Goal: Browse casually

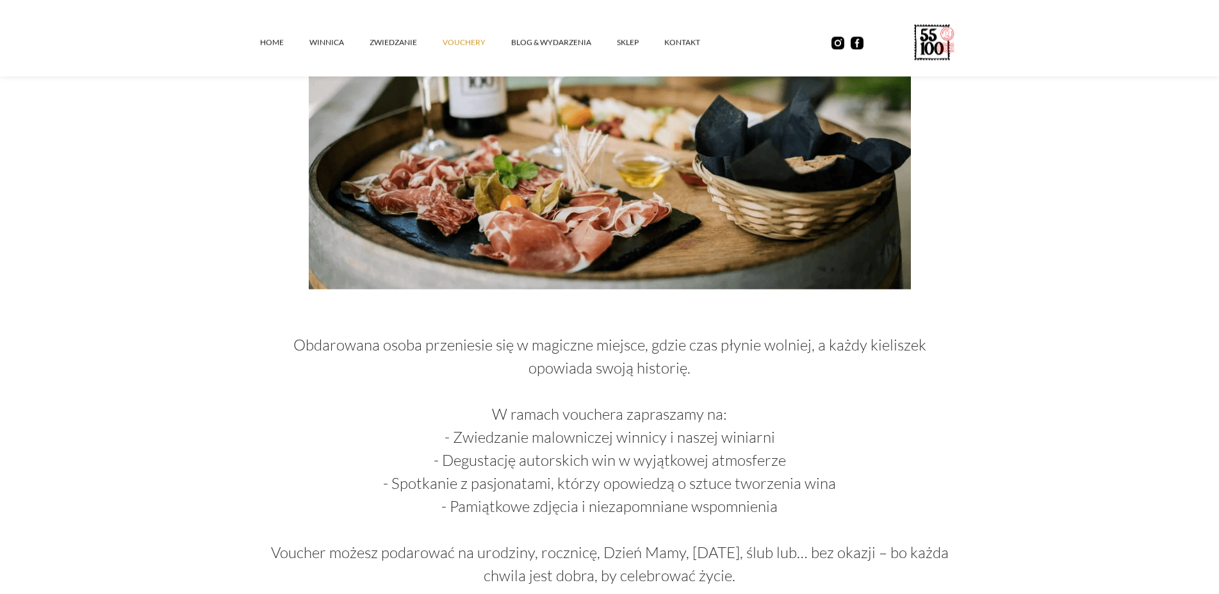
scroll to position [610, 0]
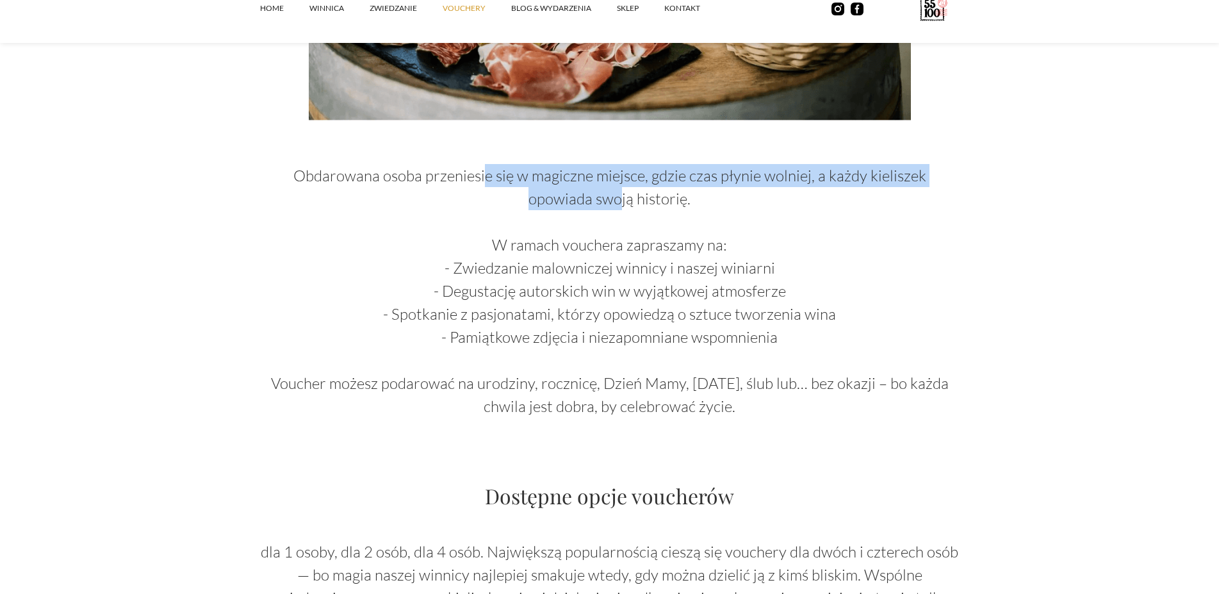
drag, startPoint x: 470, startPoint y: 172, endPoint x: 638, endPoint y: 201, distance: 170.3
click at [619, 195] on p "Obdarowana osoba przeniesie się w magiczne miejsce, gdzie czas płynie wolniej, …" at bounding box center [610, 279] width 700 height 277
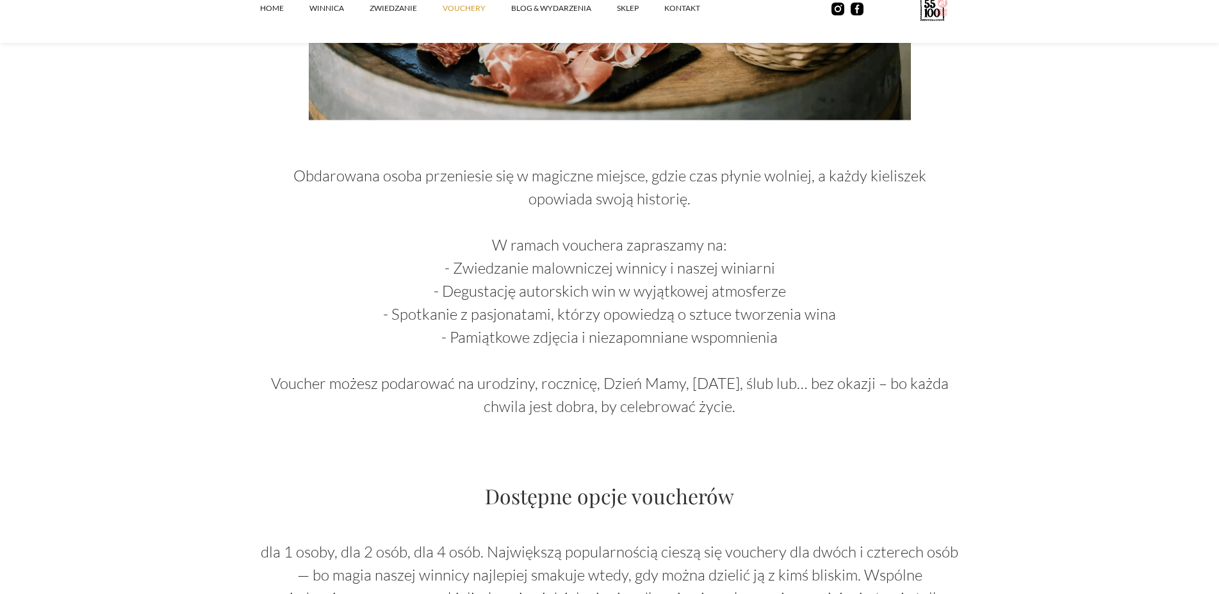
click at [647, 208] on p "Obdarowana osoba przeniesie się w magiczne miejsce, gdzie czas płynie wolniej, …" at bounding box center [610, 279] width 700 height 277
drag, startPoint x: 516, startPoint y: 284, endPoint x: 759, endPoint y: 281, distance: 243.5
click at [759, 281] on p "Obdarowana osoba przeniesie się w magiczne miejsce, gdzie czas płynie wolniej, …" at bounding box center [610, 279] width 700 height 277
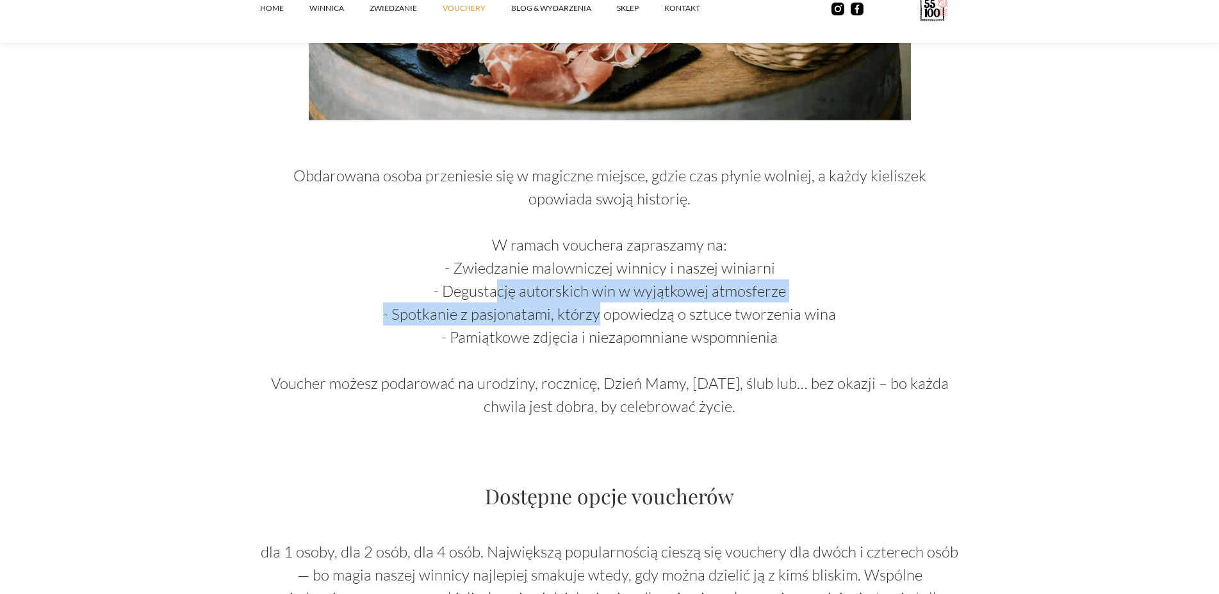
drag, startPoint x: 597, startPoint y: 309, endPoint x: 614, endPoint y: 310, distance: 17.3
click at [607, 309] on p "Obdarowana osoba przeniesie się w magiczne miejsce, gdzie czas płynie wolniej, …" at bounding box center [610, 279] width 700 height 277
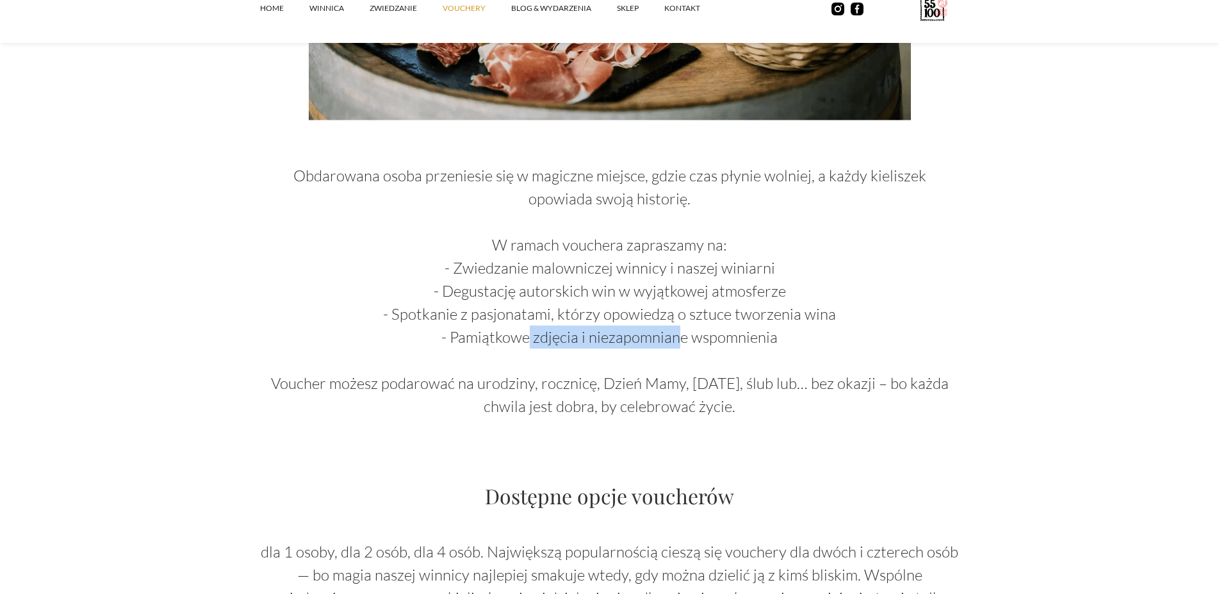
drag, startPoint x: 582, startPoint y: 328, endPoint x: 662, endPoint y: 340, distance: 81.0
click at [692, 328] on p "Obdarowana osoba przeniesie się w magiczne miejsce, gdzie czas płynie wolniej, …" at bounding box center [610, 279] width 700 height 277
drag, startPoint x: 547, startPoint y: 354, endPoint x: 709, endPoint y: 345, distance: 162.3
click at [691, 346] on p "Obdarowana osoba przeniesie się w magiczne miejsce, gdzie czas płynie wolniej, …" at bounding box center [610, 279] width 700 height 277
click at [690, 348] on p "Obdarowana osoba przeniesie się w magiczne miejsce, gdzie czas płynie wolniej, …" at bounding box center [610, 279] width 700 height 277
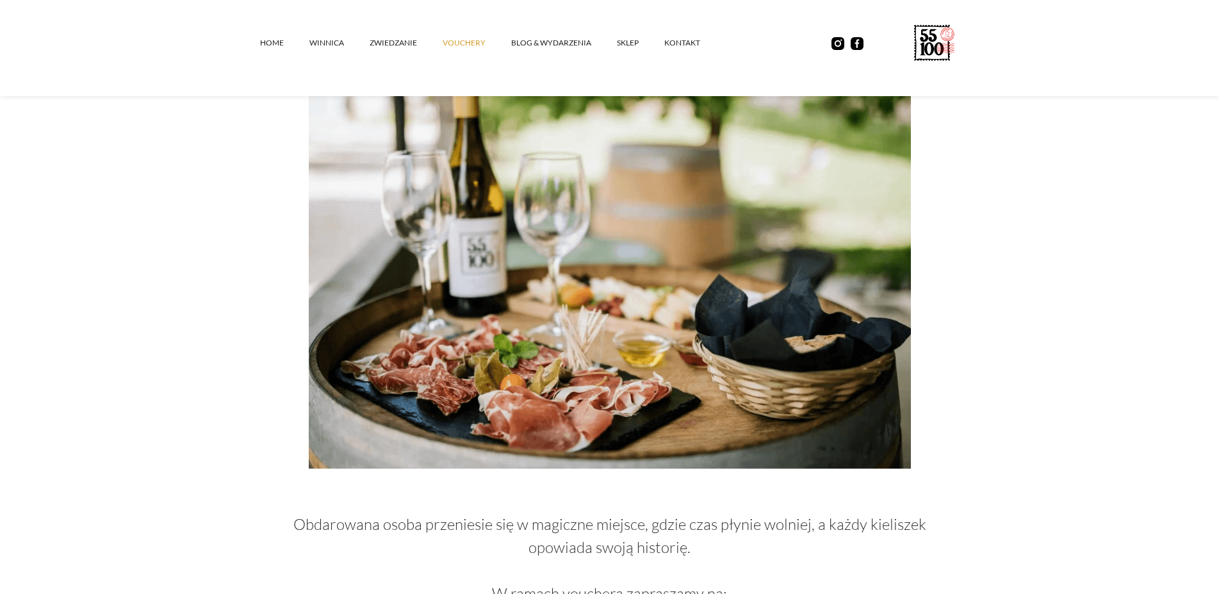
scroll to position [0, 0]
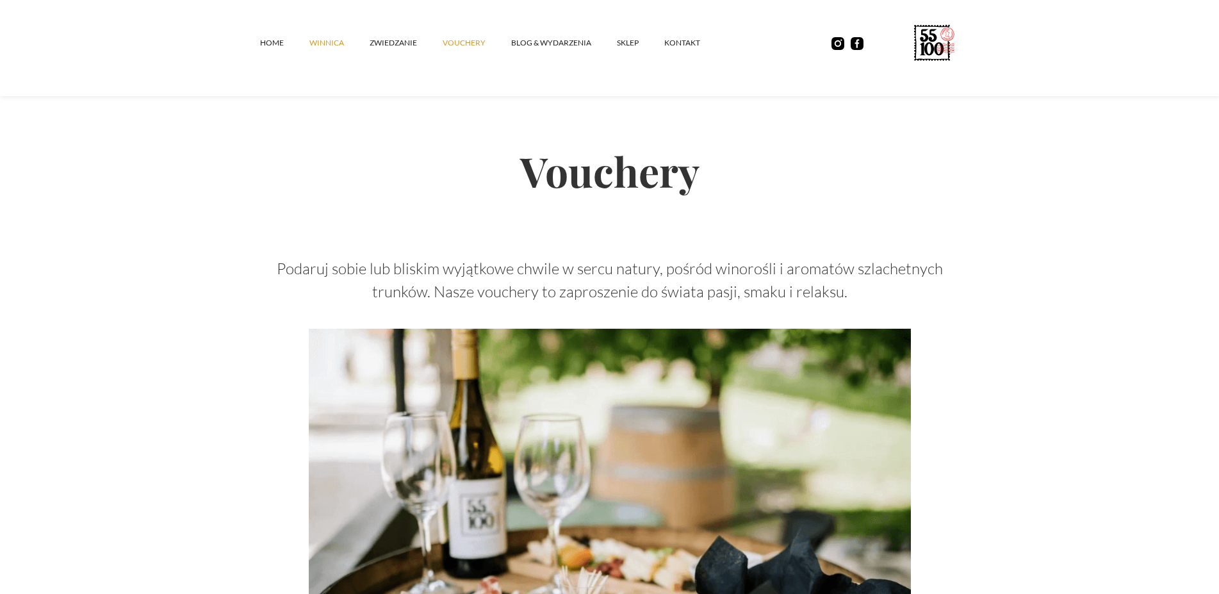
click at [336, 49] on link "winnica" at bounding box center [339, 43] width 60 height 38
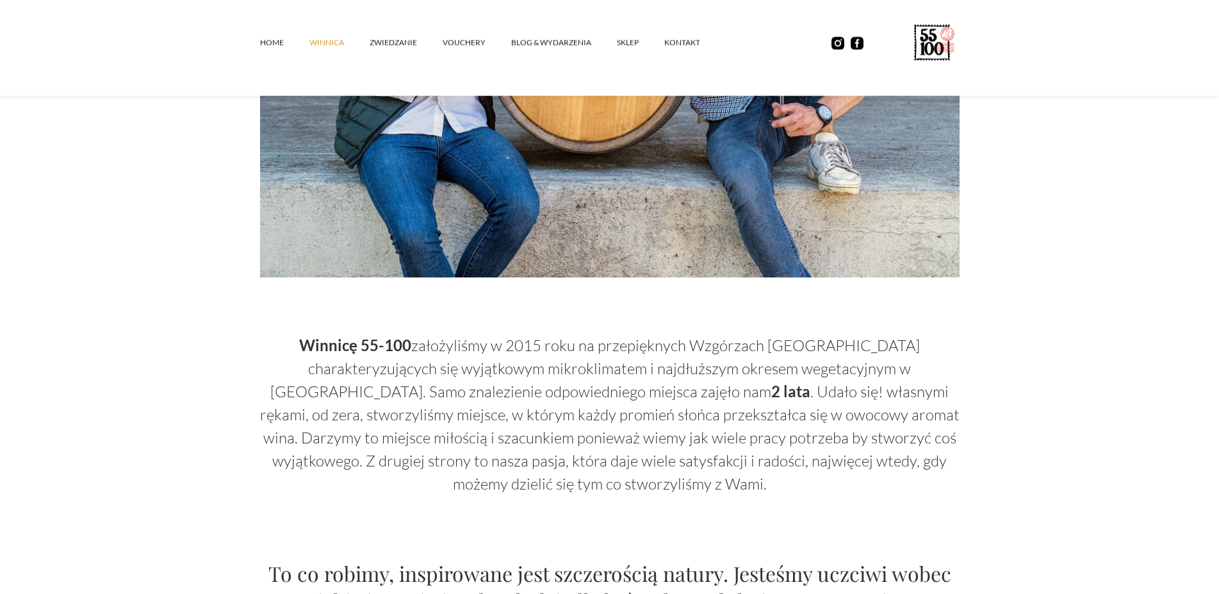
scroll to position [174, 0]
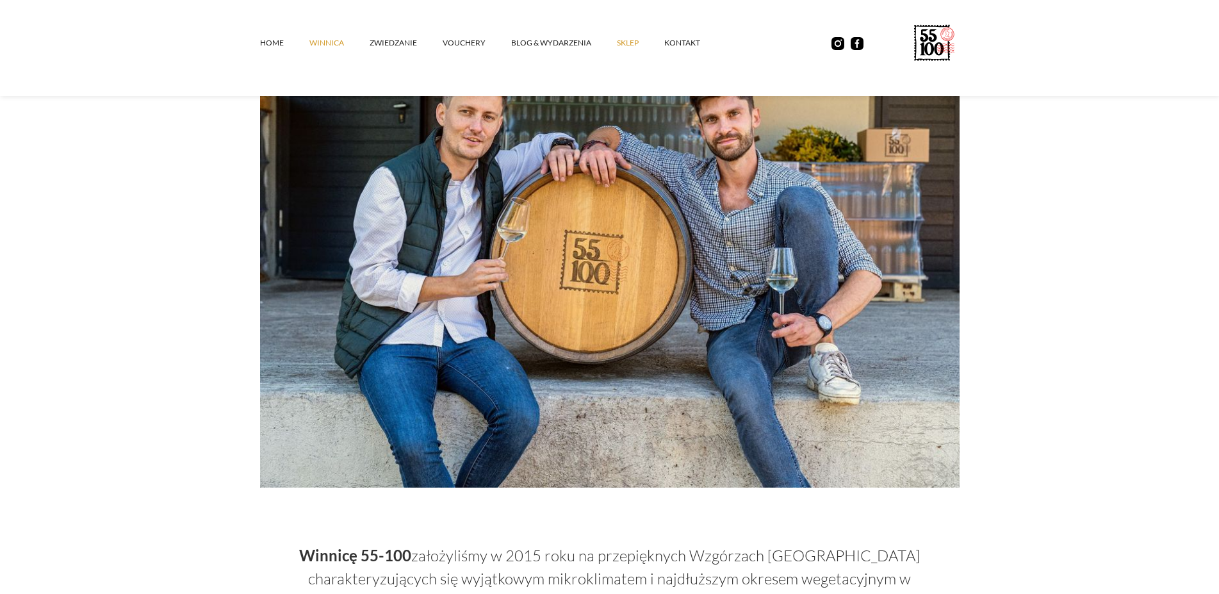
click at [636, 51] on link "SKLEP" at bounding box center [640, 43] width 47 height 38
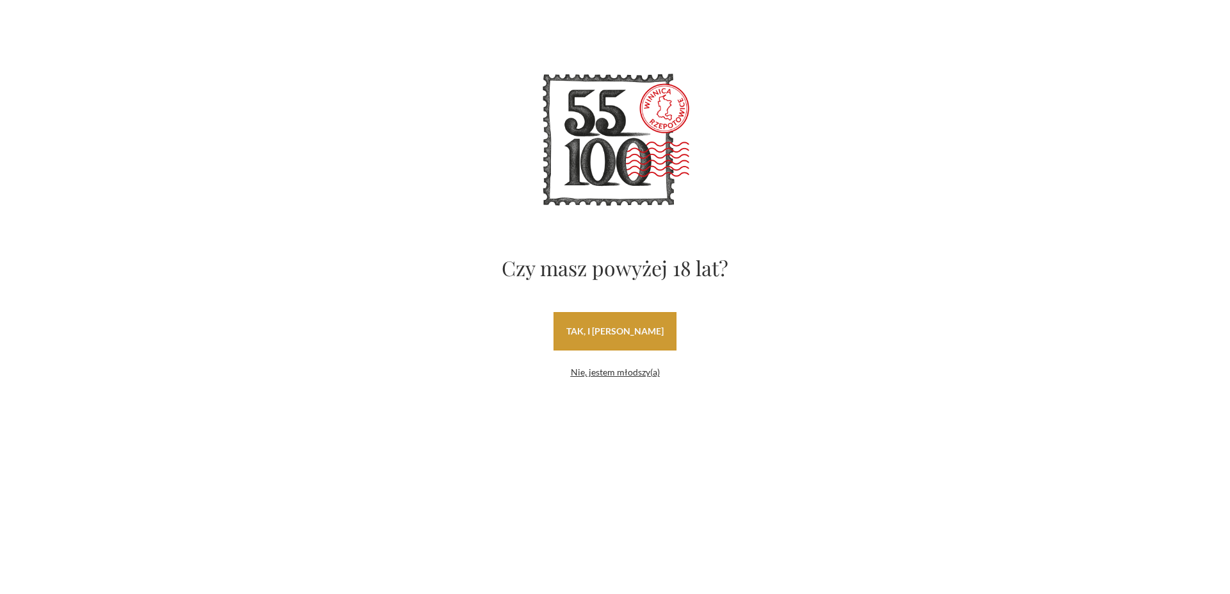
click at [634, 333] on link "tak, i uwielbiam wino" at bounding box center [614, 331] width 123 height 38
